Goal: Task Accomplishment & Management: Complete application form

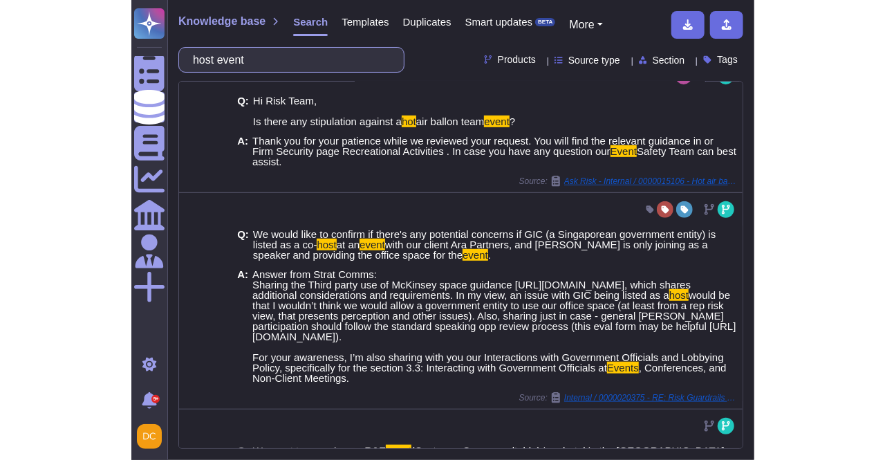
scroll to position [238, 0]
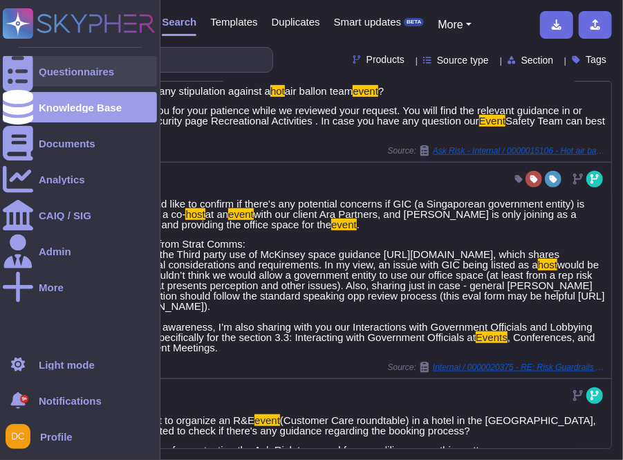
click at [29, 75] on div at bounding box center [18, 71] width 30 height 30
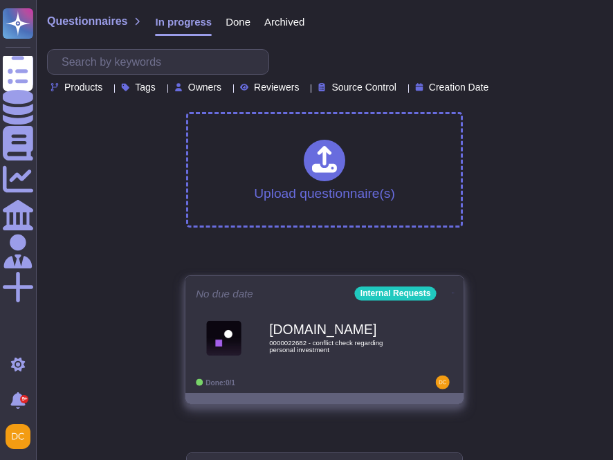
click at [304, 328] on b "[DOMAIN_NAME]" at bounding box center [339, 329] width 140 height 13
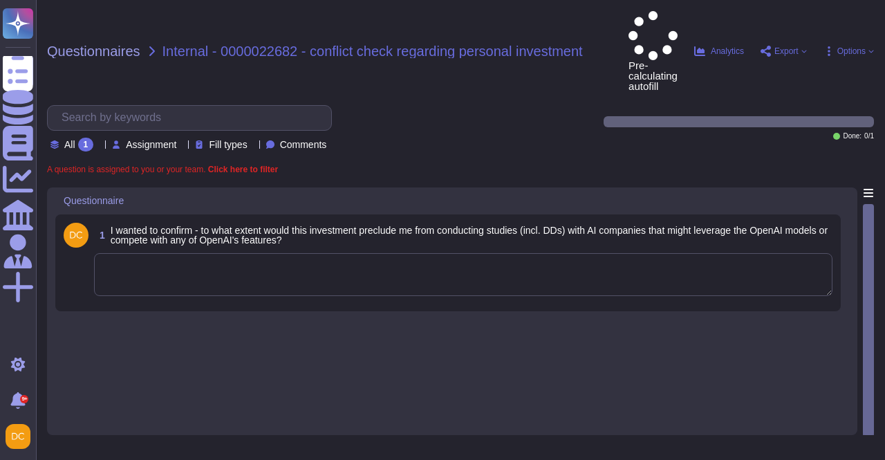
click at [223, 253] on textarea at bounding box center [463, 274] width 739 height 43
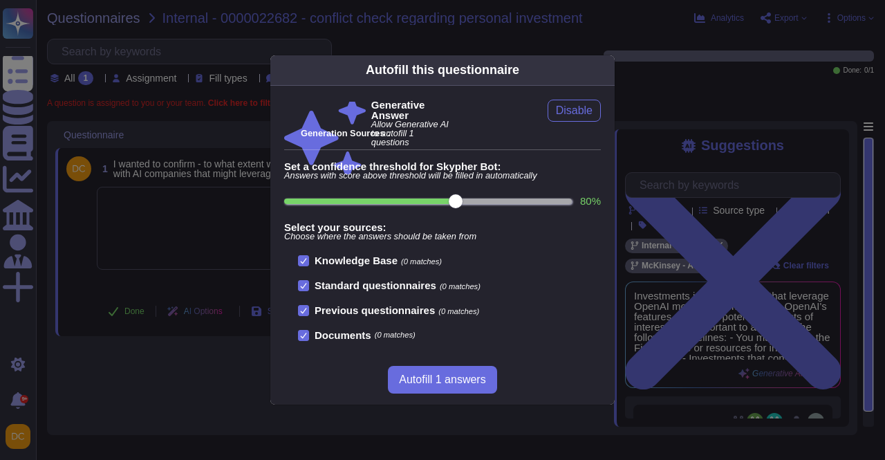
click at [189, 233] on div "Autofill this questionnaire Generative Answer Allow Generative AI to autofill 1…" at bounding box center [442, 230] width 885 height 460
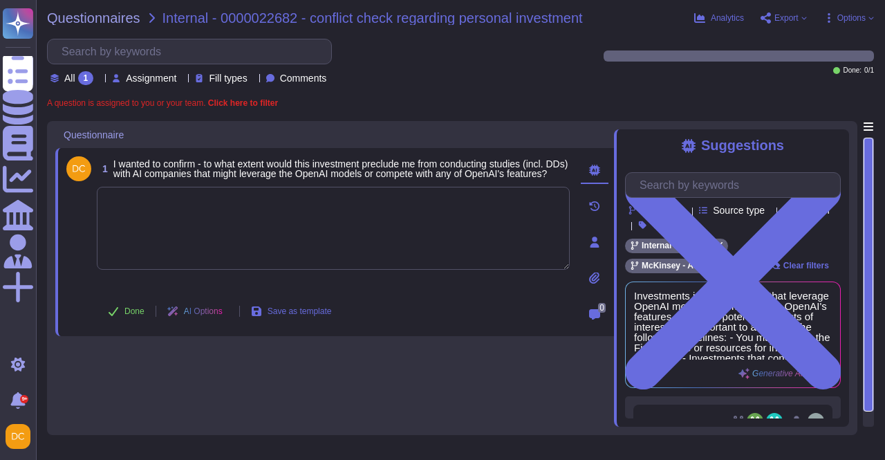
drag, startPoint x: 871, startPoint y: 239, endPoint x: 855, endPoint y: 388, distance: 150.1
click at [864, 351] on div at bounding box center [869, 275] width 10 height 274
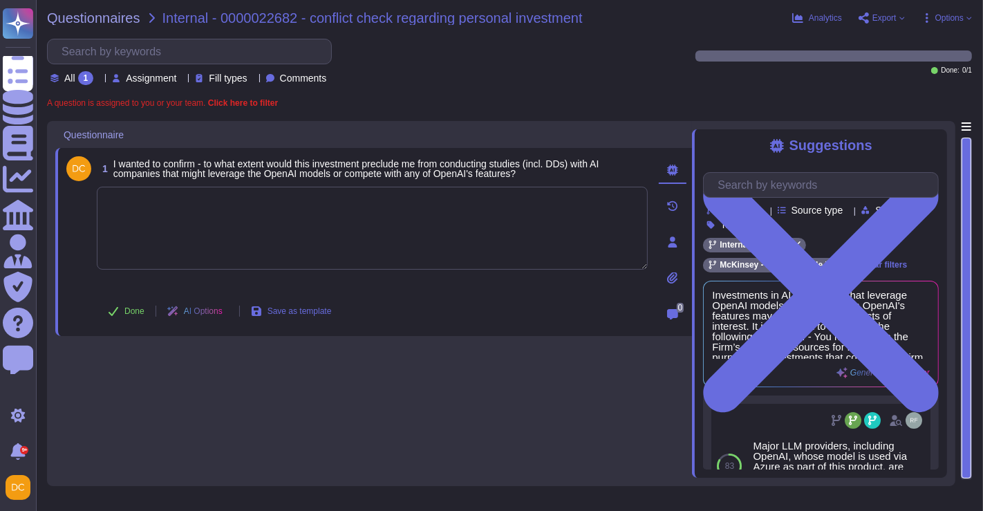
click at [884, 136] on div "Suggestions Products Source type Section Tags Internal Requests McKinsey - Ask …" at bounding box center [819, 303] width 255 height 349
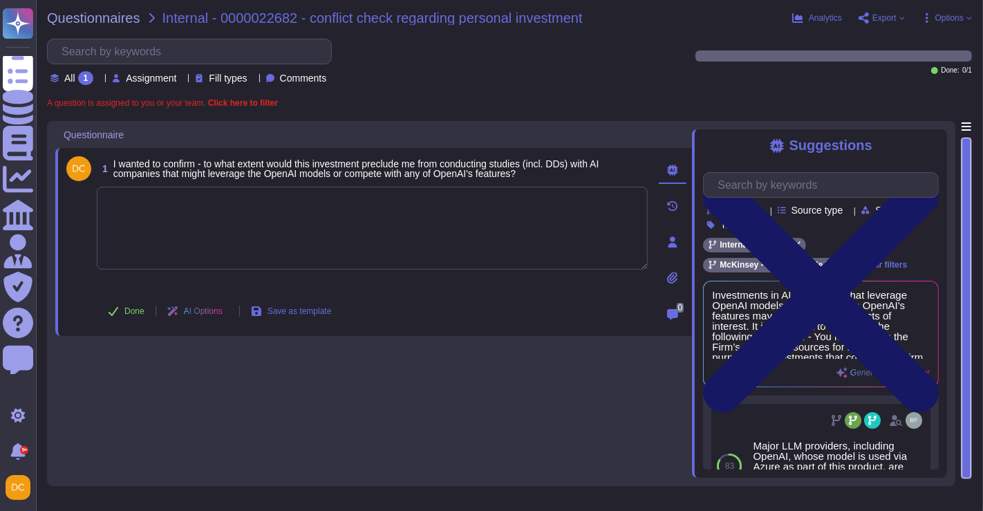
click at [884, 177] on icon at bounding box center [822, 295] width 236 height 236
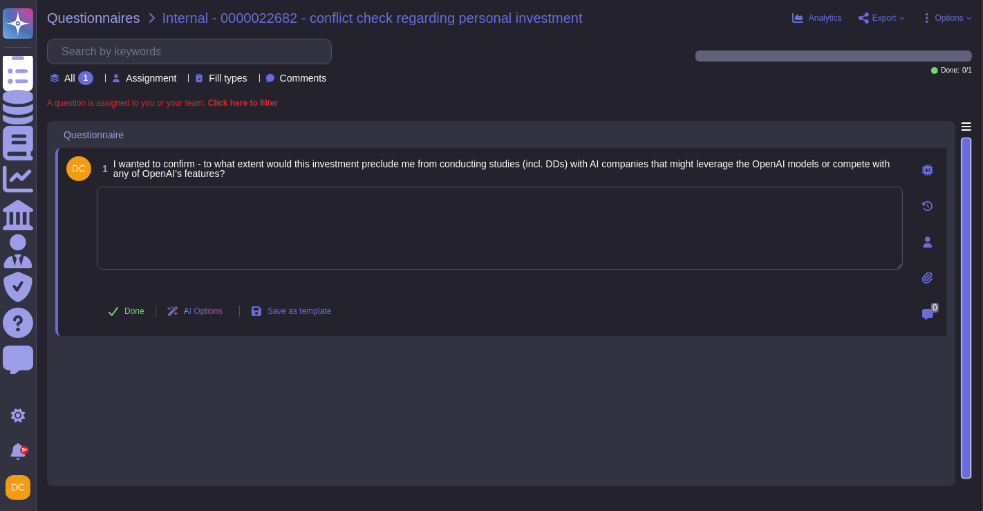
click at [884, 165] on icon at bounding box center [927, 170] width 11 height 11
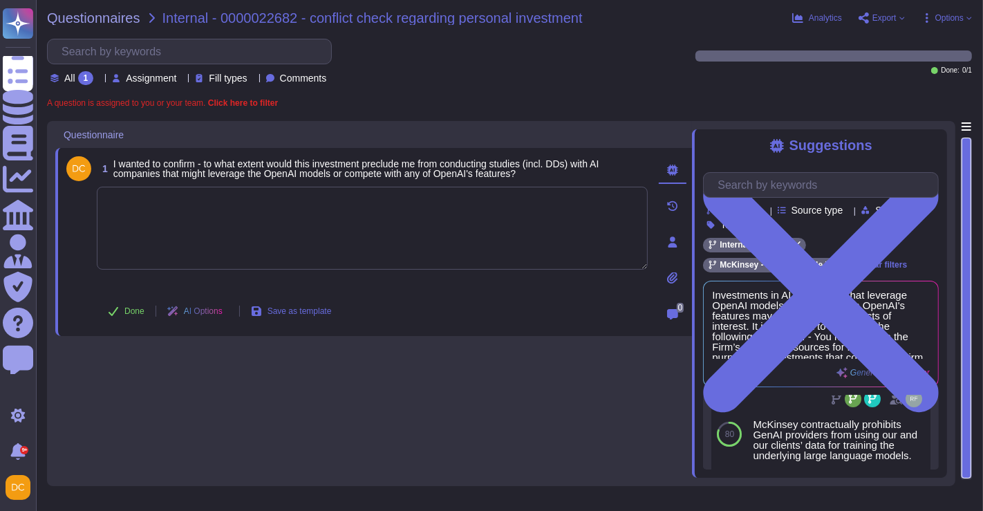
scroll to position [358, 0]
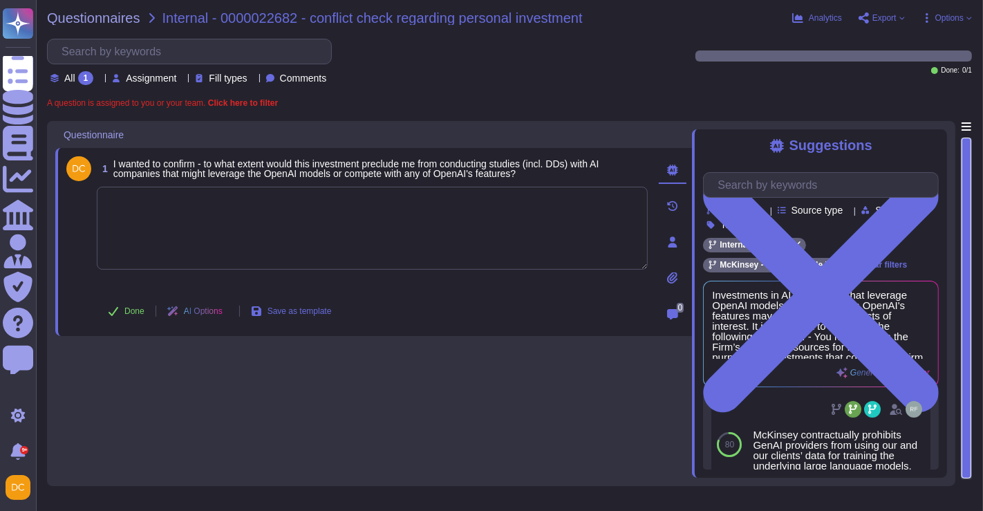
click at [232, 244] on textarea at bounding box center [372, 228] width 551 height 83
click at [215, 239] on textarea at bounding box center [372, 228] width 551 height 83
paste textarea "For your awareness, I am sharing with you our Firm’s Personal Investments Polic…"
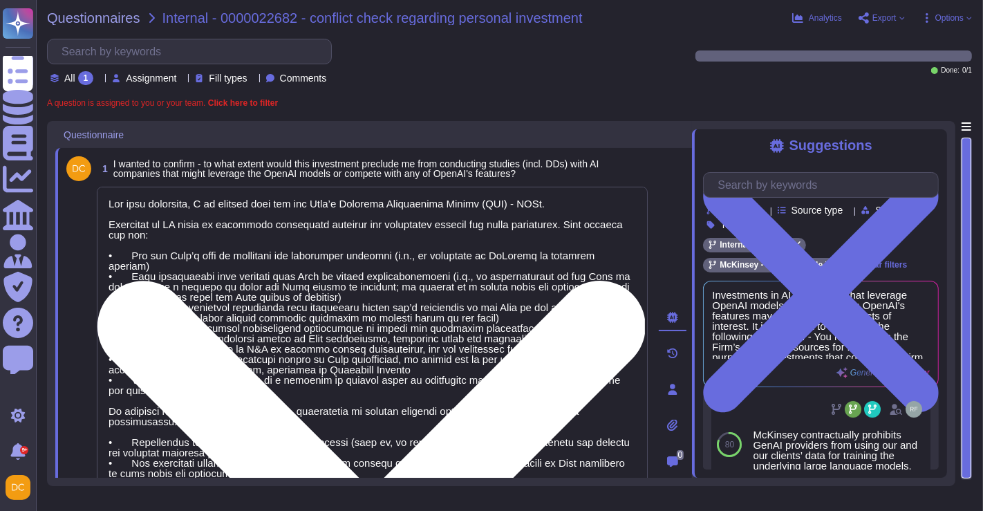
scroll to position [151, 0]
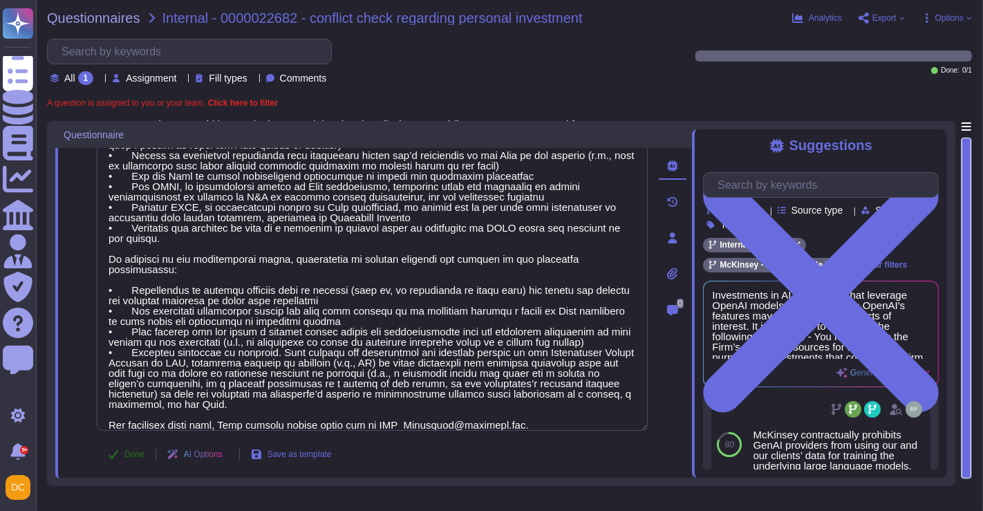
type textarea "For your awareness, I am sharing with you our Firm’s Personal Investments Polic…"
click at [142, 452] on span "Done" at bounding box center [134, 454] width 20 height 8
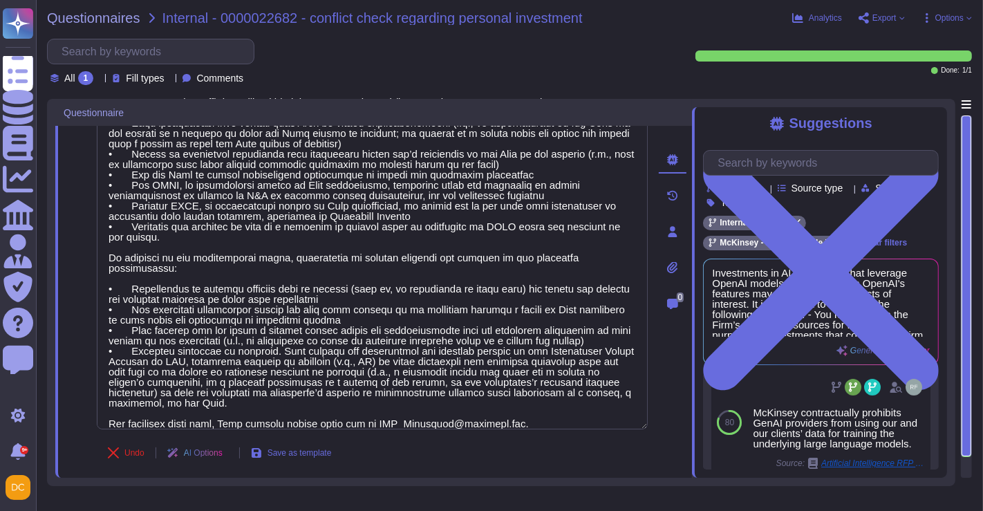
scroll to position [134, 0]
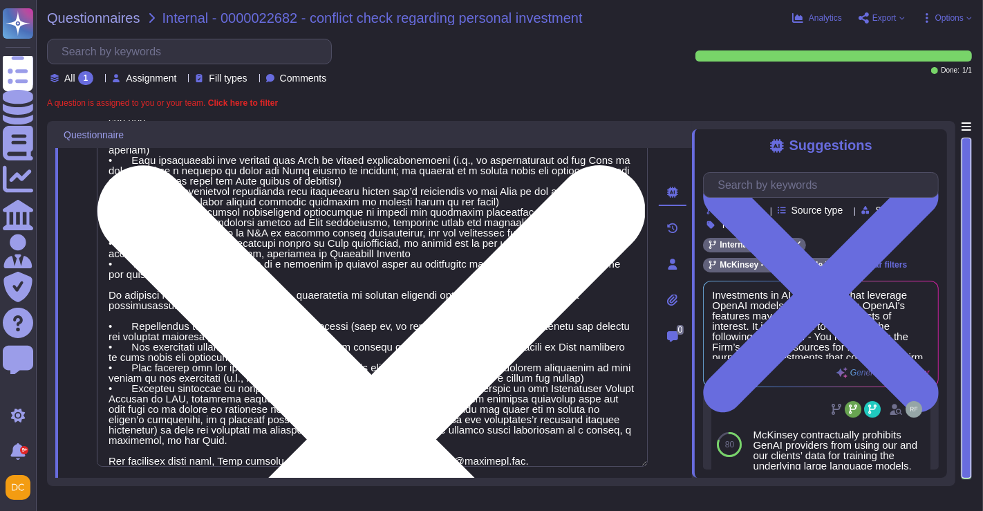
click at [422, 281] on textarea at bounding box center [372, 269] width 551 height 396
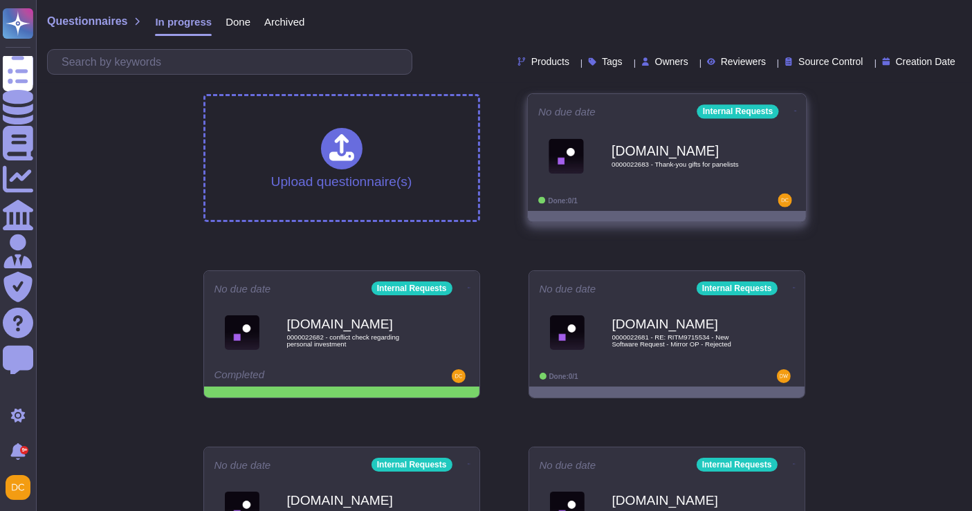
click at [734, 165] on span "0000022683 - Thank-you gifts for panelists" at bounding box center [681, 164] width 140 height 7
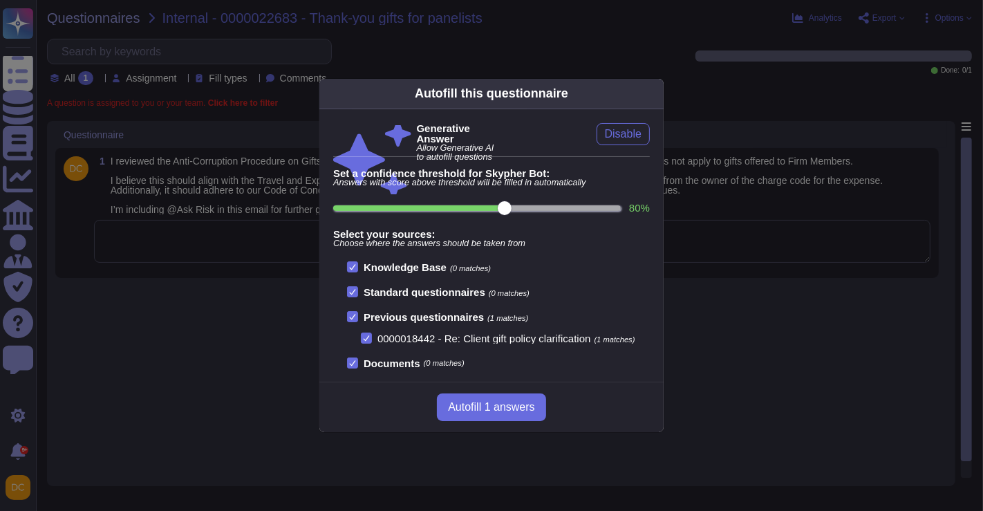
drag, startPoint x: 147, startPoint y: 246, endPoint x: 153, endPoint y: 259, distance: 14.3
click at [148, 254] on div "Autofill this questionnaire Generative Answer Allow Generative AI to autofill q…" at bounding box center [491, 255] width 983 height 511
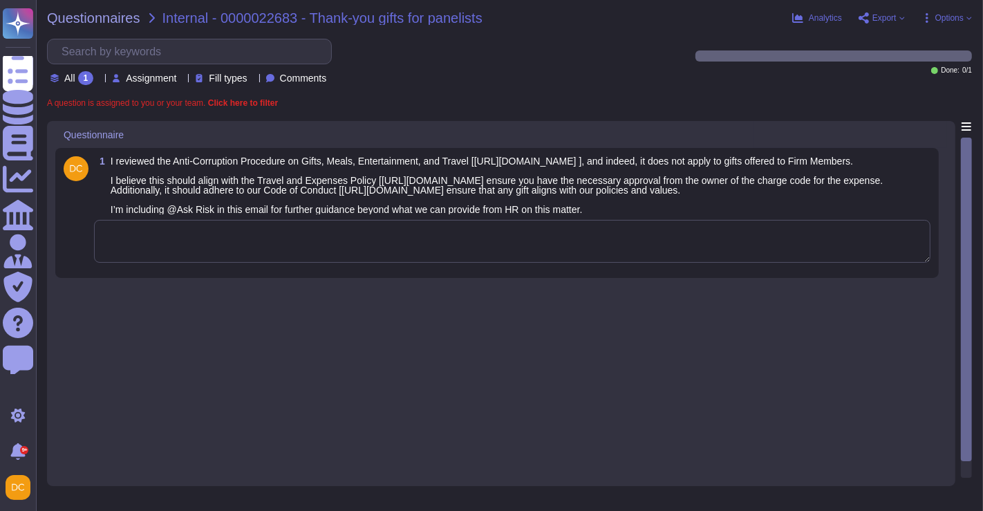
click at [160, 261] on textarea at bounding box center [512, 241] width 837 height 43
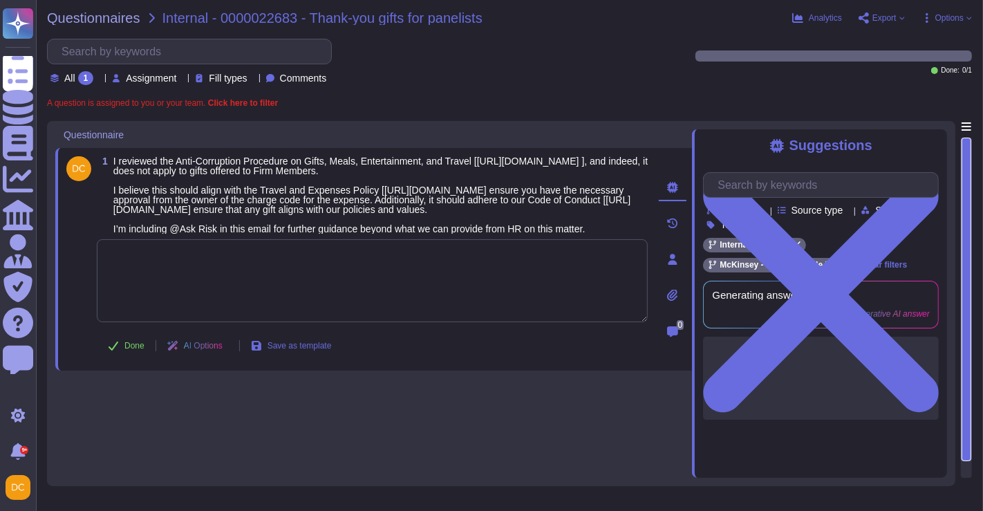
paste textarea "Thanks for looping us in, [PERSON_NAME]! Hello [PERSON_NAME], Thank you for con…"
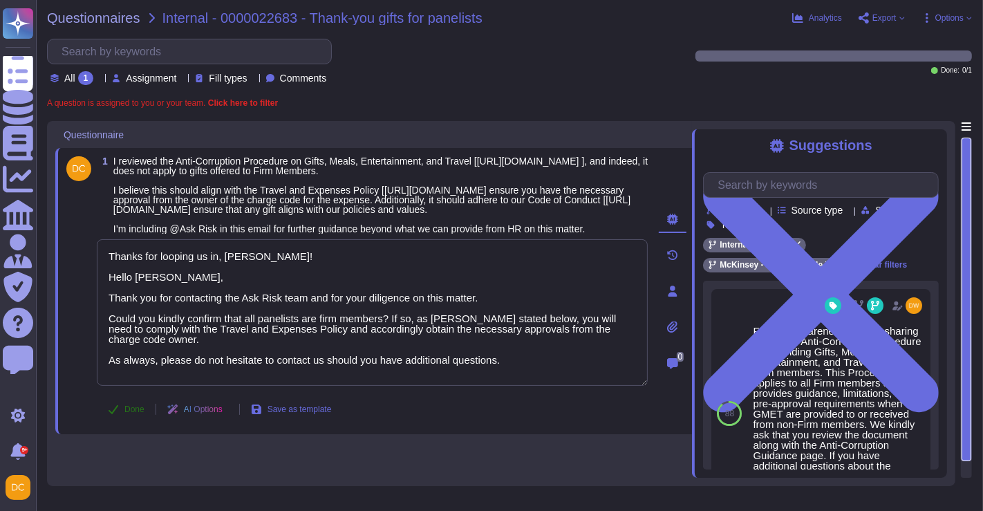
type textarea "Thanks for looping us in, [PERSON_NAME]! Hello [PERSON_NAME], Thank you for con…"
click at [118, 423] on button "Done" at bounding box center [126, 410] width 59 height 28
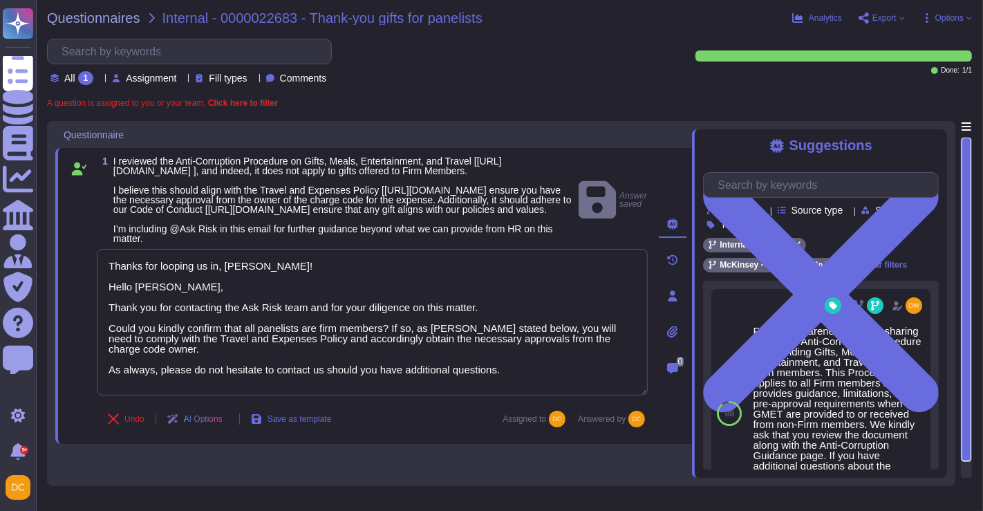
click at [508, 119] on div "Questionnaires Internal - 0000022683 - Thank-you gifts for panelists Analytics …" at bounding box center [509, 255] width 947 height 511
